Goal: Navigation & Orientation: Find specific page/section

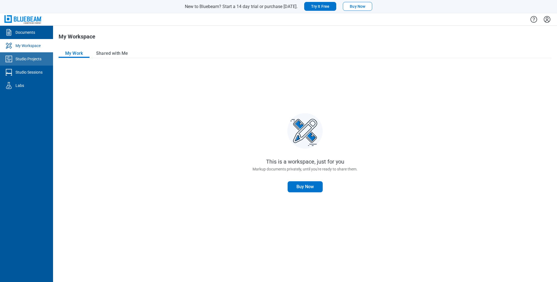
click at [25, 58] on div "Studio Projects" at bounding box center [28, 59] width 26 height 6
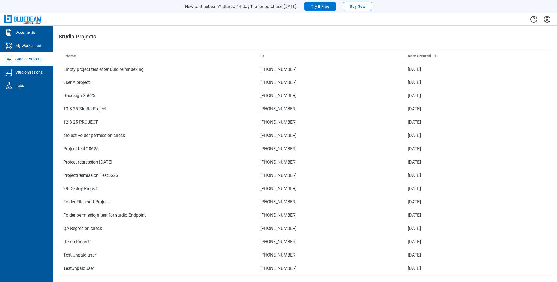
click at [91, 68] on td "Empty project test after Buld reimndexing" at bounding box center [157, 68] width 197 height 13
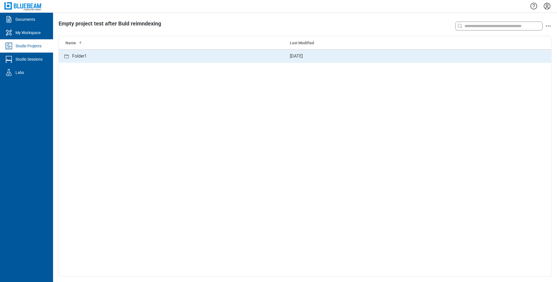
click at [69, 53] on div "Studio items table" at bounding box center [66, 56] width 7 height 7
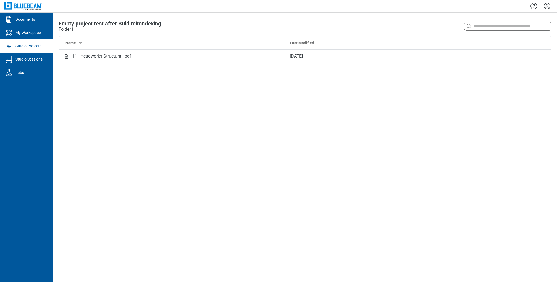
click at [69, 53] on div "Studio items table" at bounding box center [66, 56] width 7 height 7
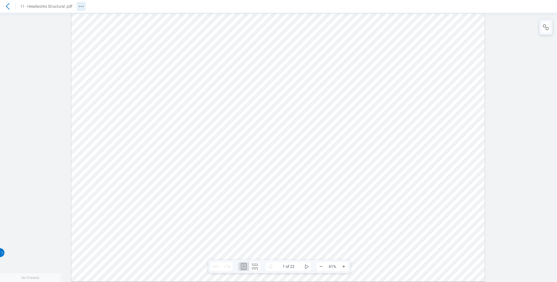
click at [81, 3] on button "Revision History" at bounding box center [81, 6] width 9 height 9
click at [238, 5] on header "11 - Headworks Structural .pdf" at bounding box center [278, 6] width 557 height 13
